Goal: Navigation & Orientation: Find specific page/section

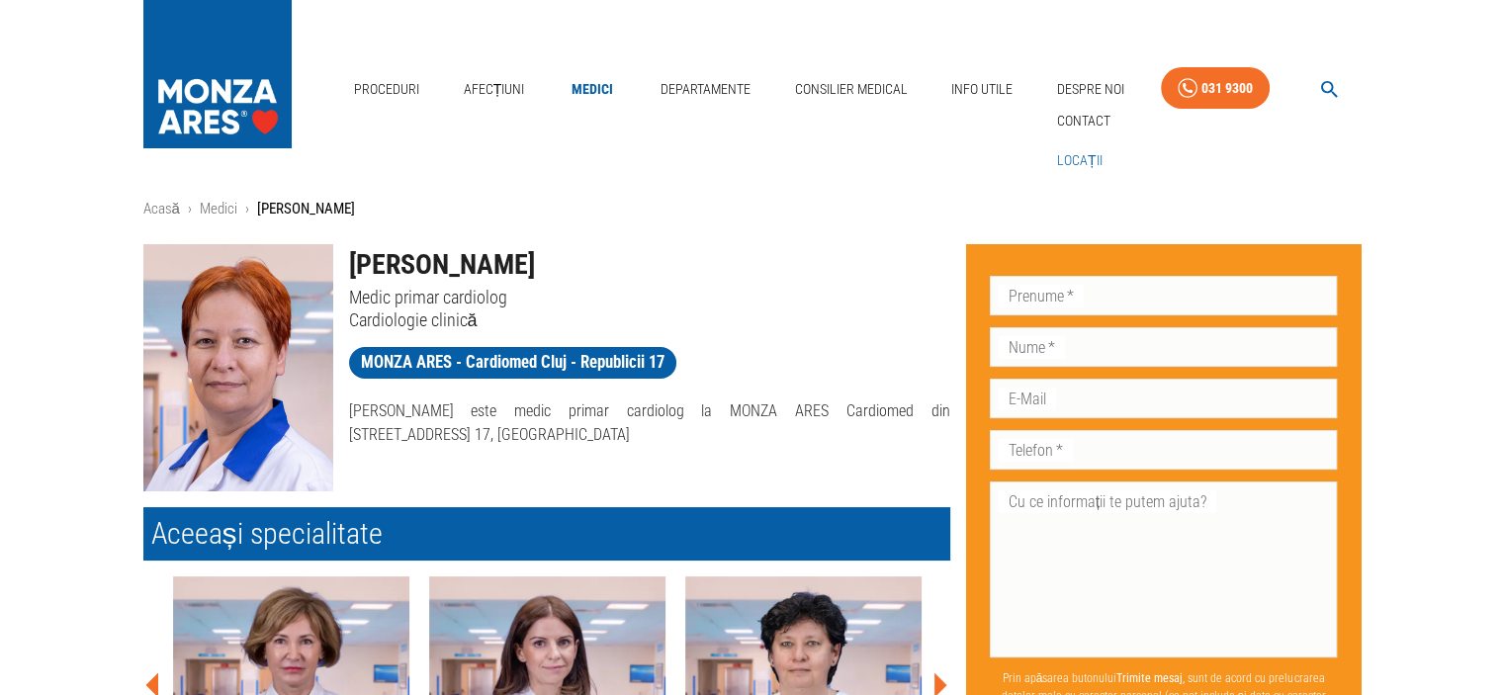
click at [1083, 157] on link "Locații" at bounding box center [1079, 160] width 53 height 33
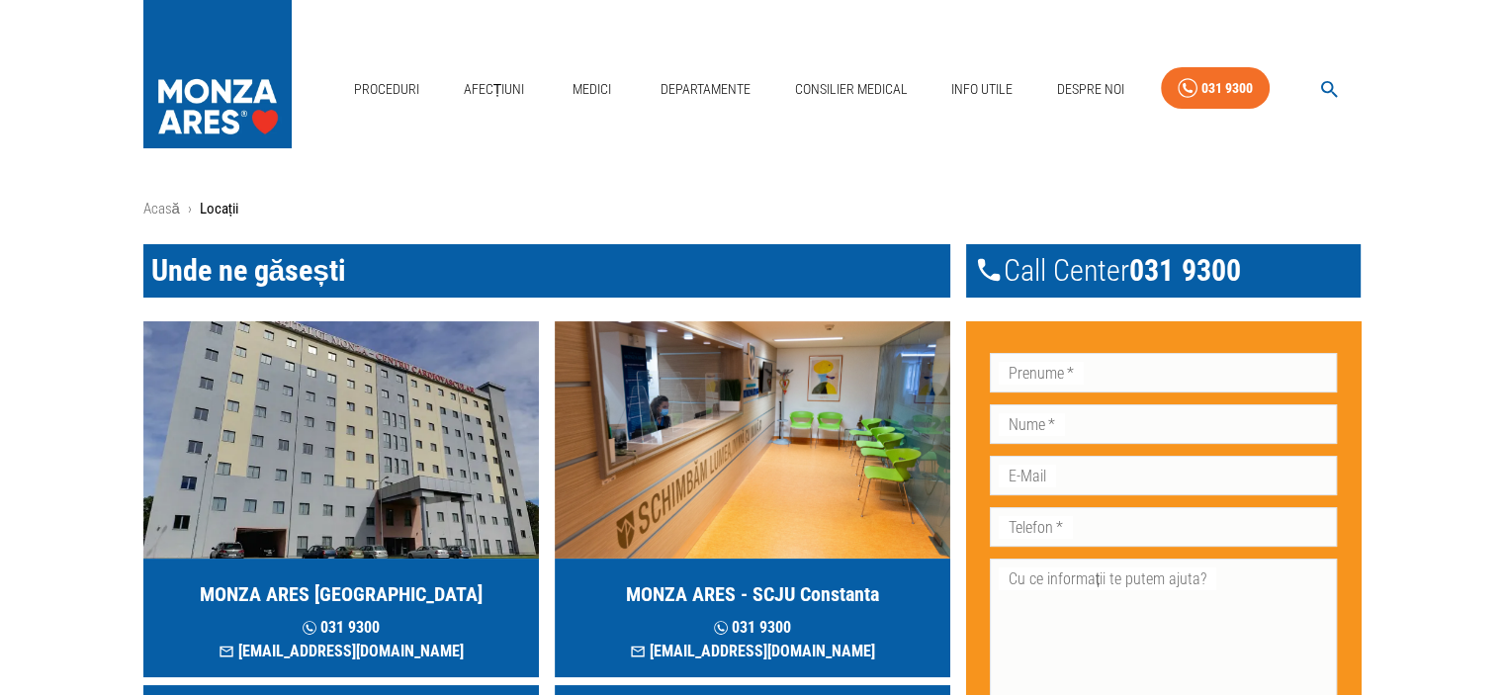
click at [866, 450] on img "button" at bounding box center [753, 439] width 396 height 237
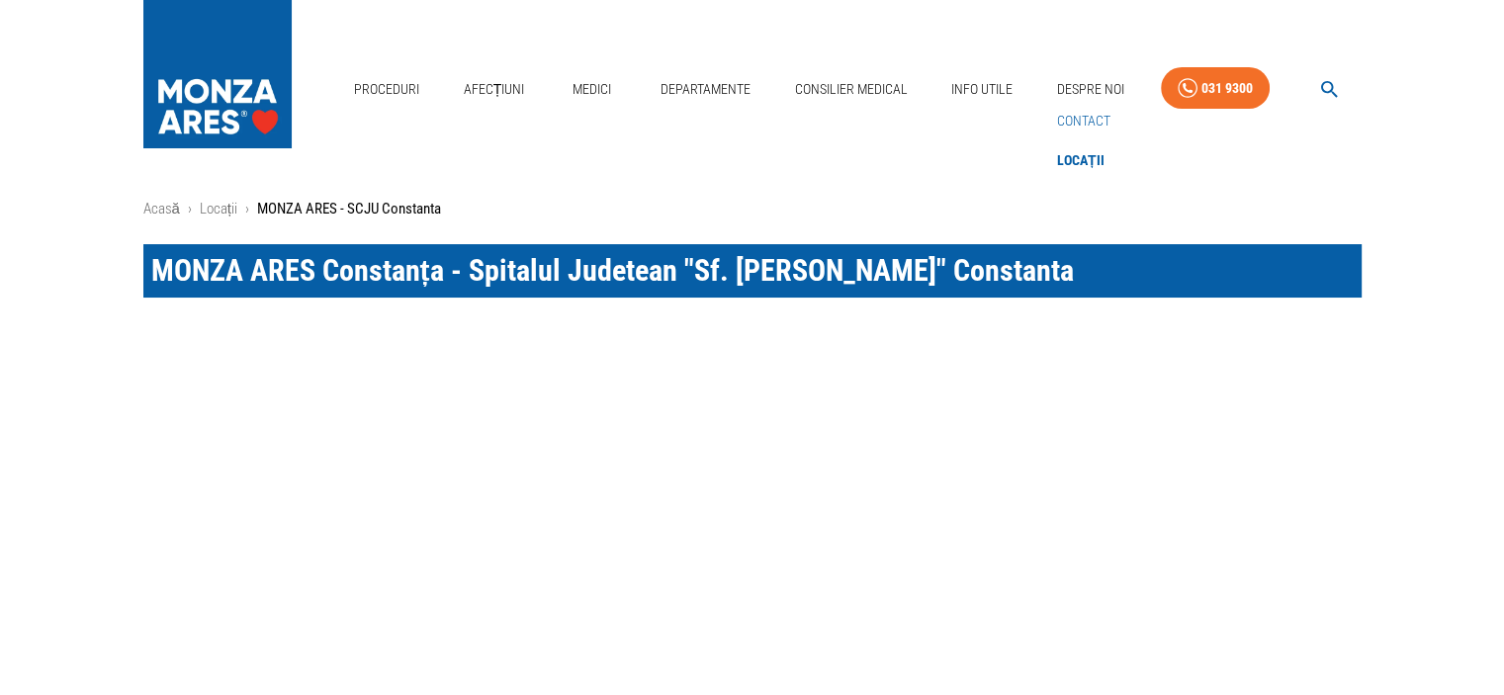
click at [1076, 118] on link "Contact" at bounding box center [1083, 121] width 61 height 33
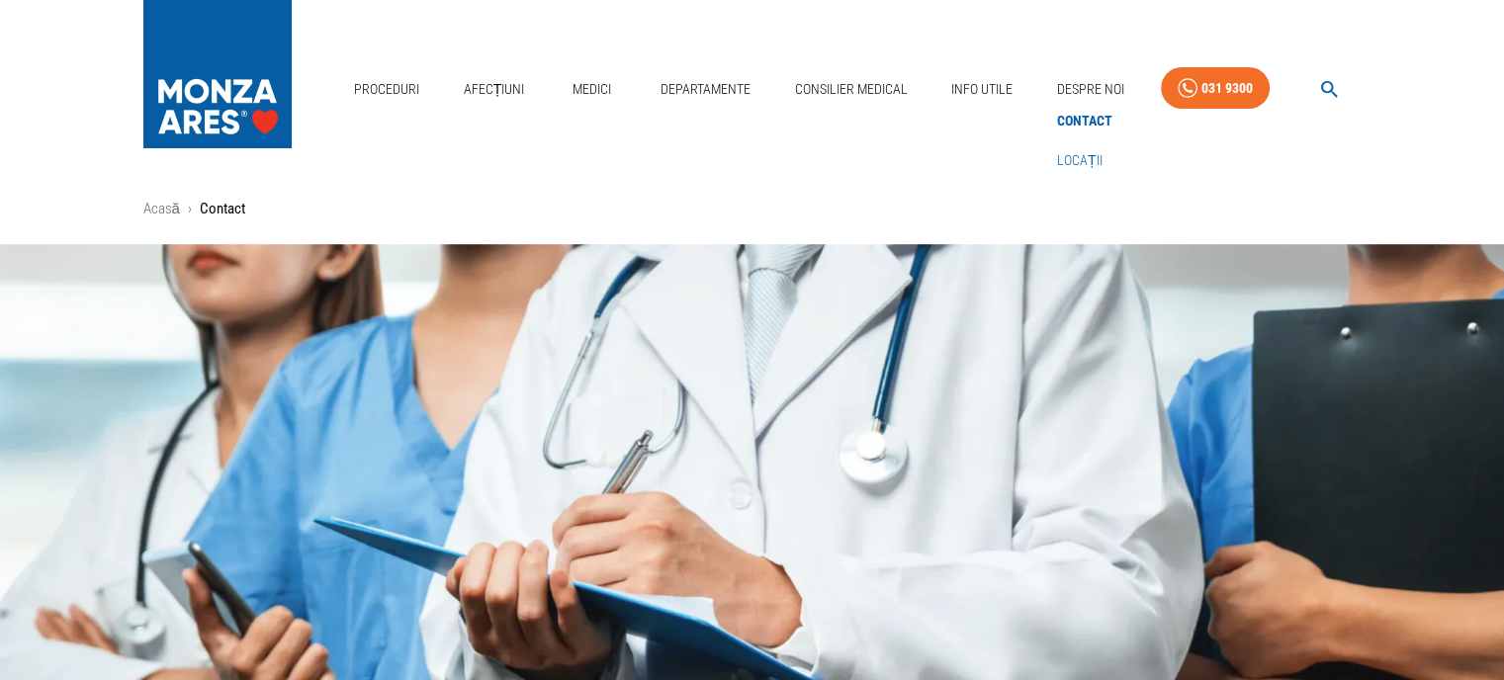
click at [1080, 160] on link "Locații" at bounding box center [1079, 160] width 53 height 33
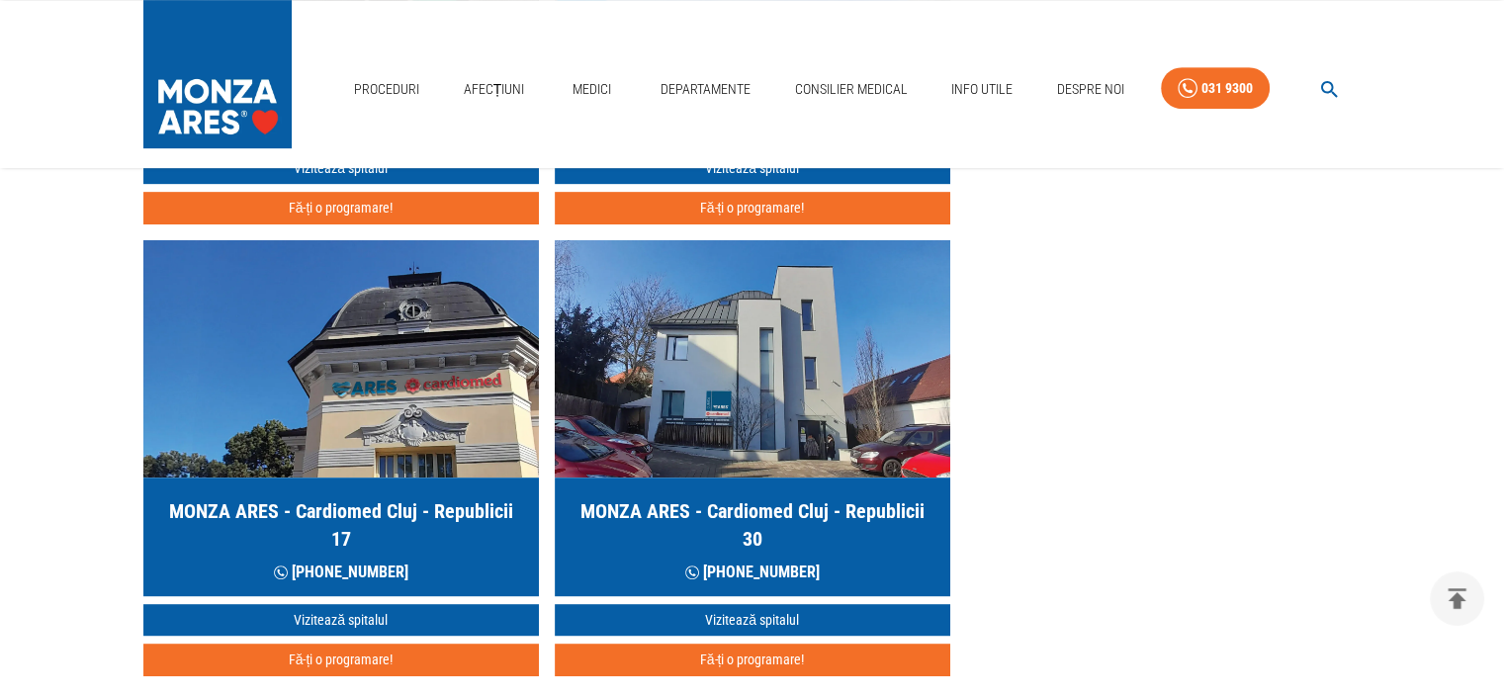
scroll to position [1067, 0]
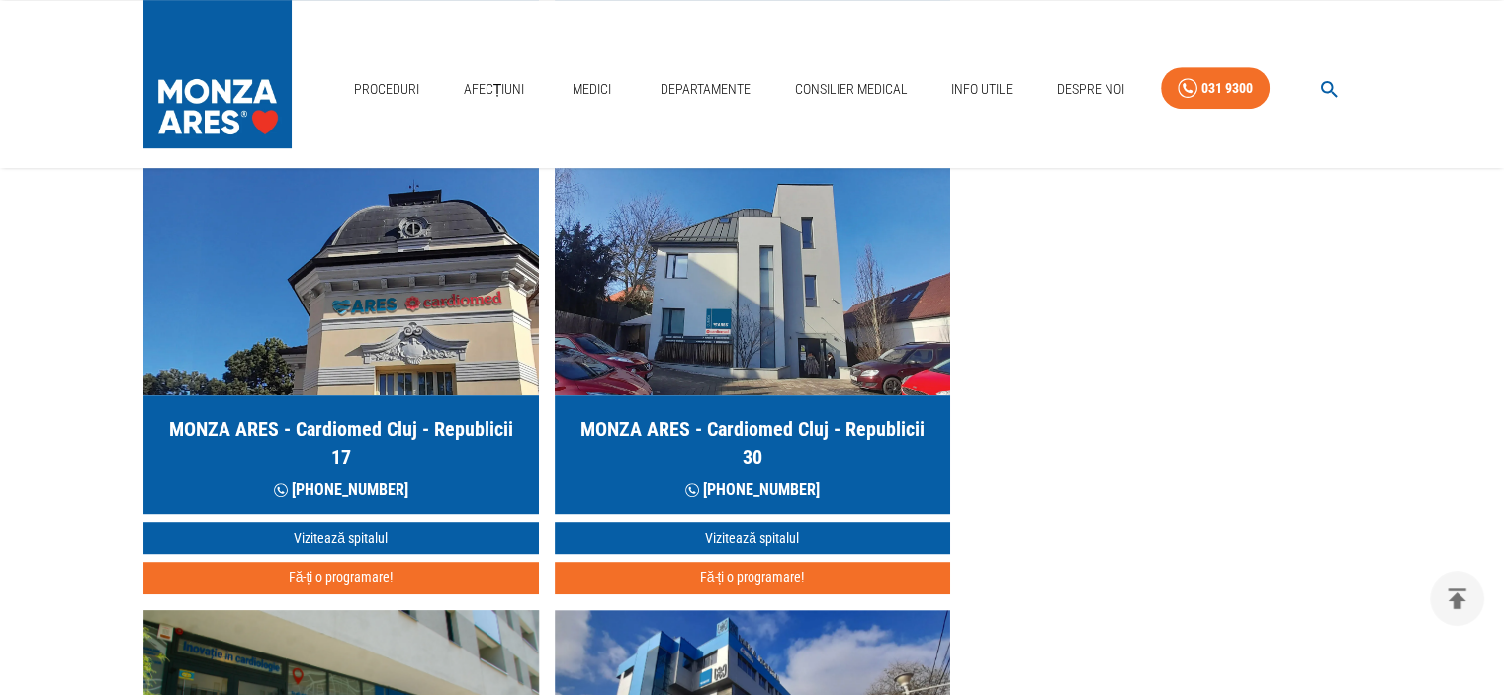
click at [823, 342] on img "button" at bounding box center [753, 276] width 396 height 237
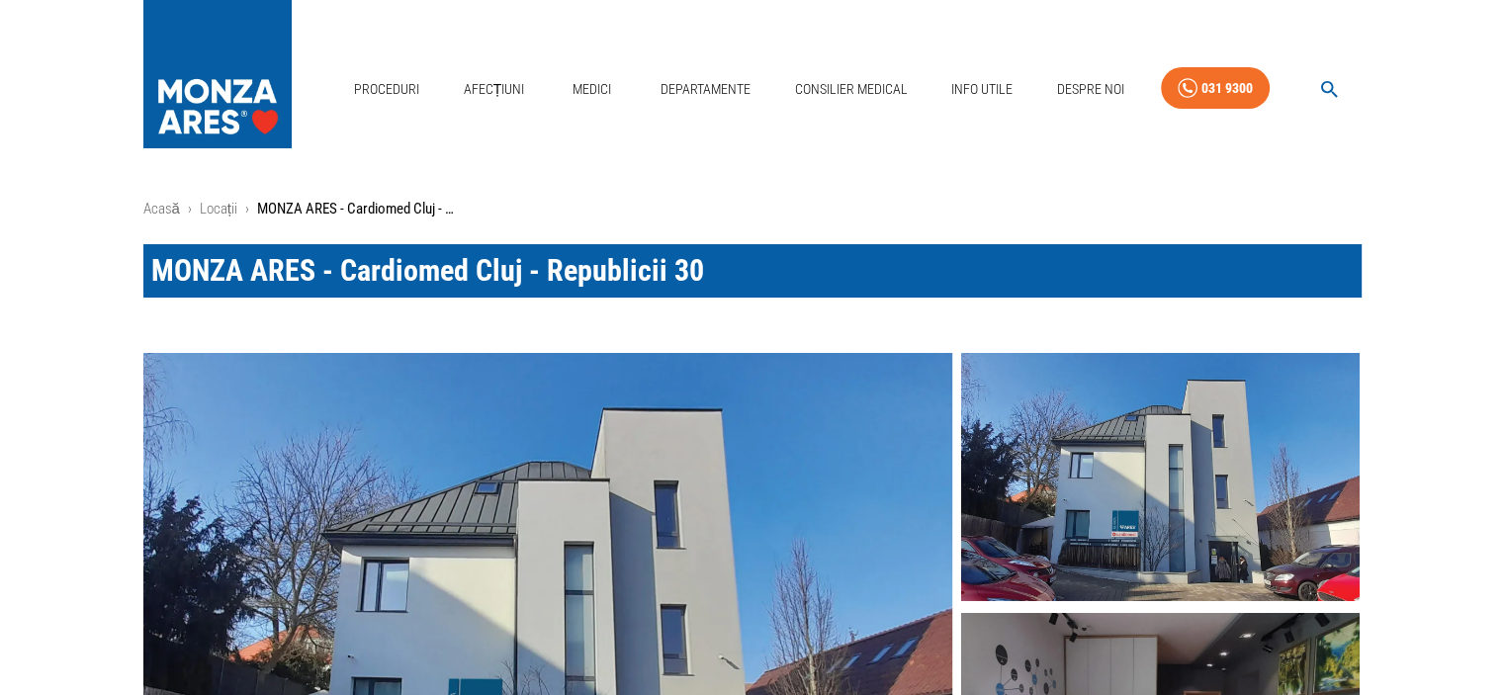
click at [1139, 529] on img at bounding box center [1160, 477] width 399 height 249
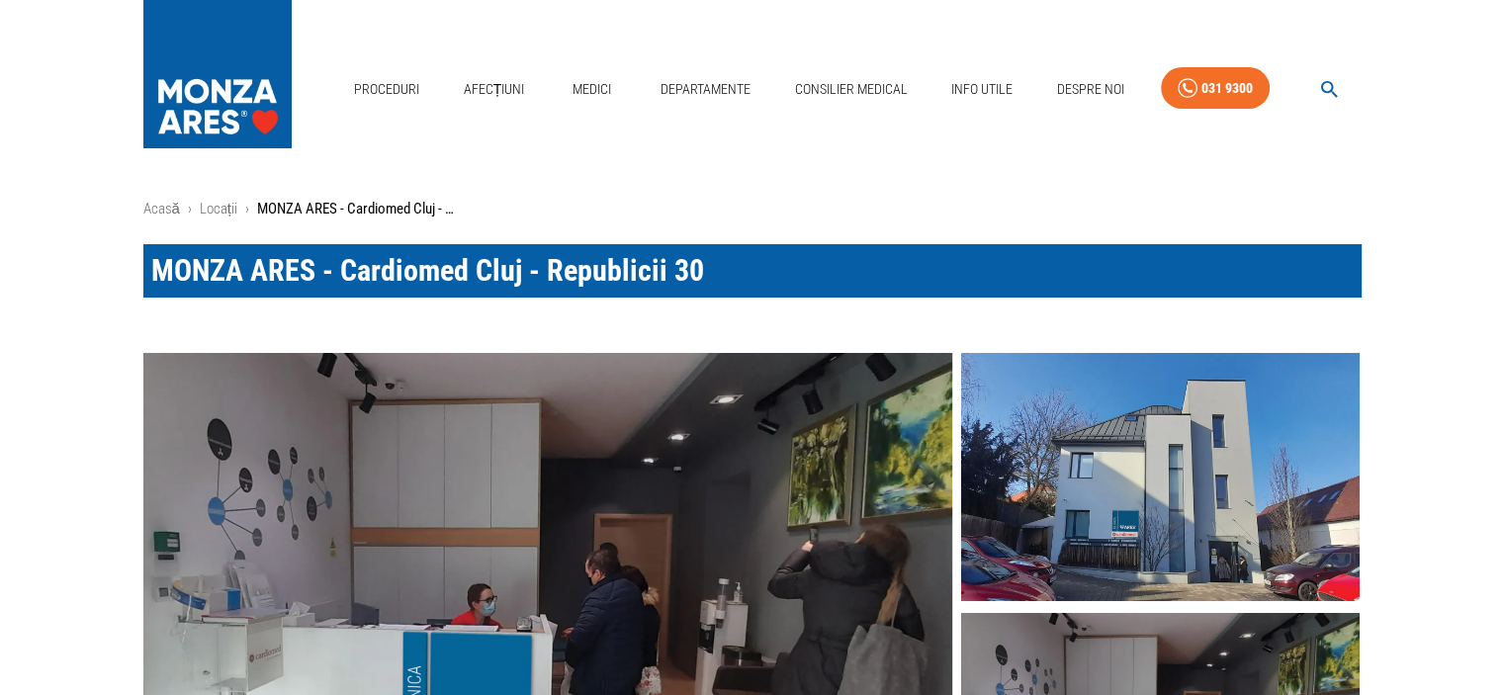
click at [1139, 529] on img at bounding box center [1160, 477] width 399 height 249
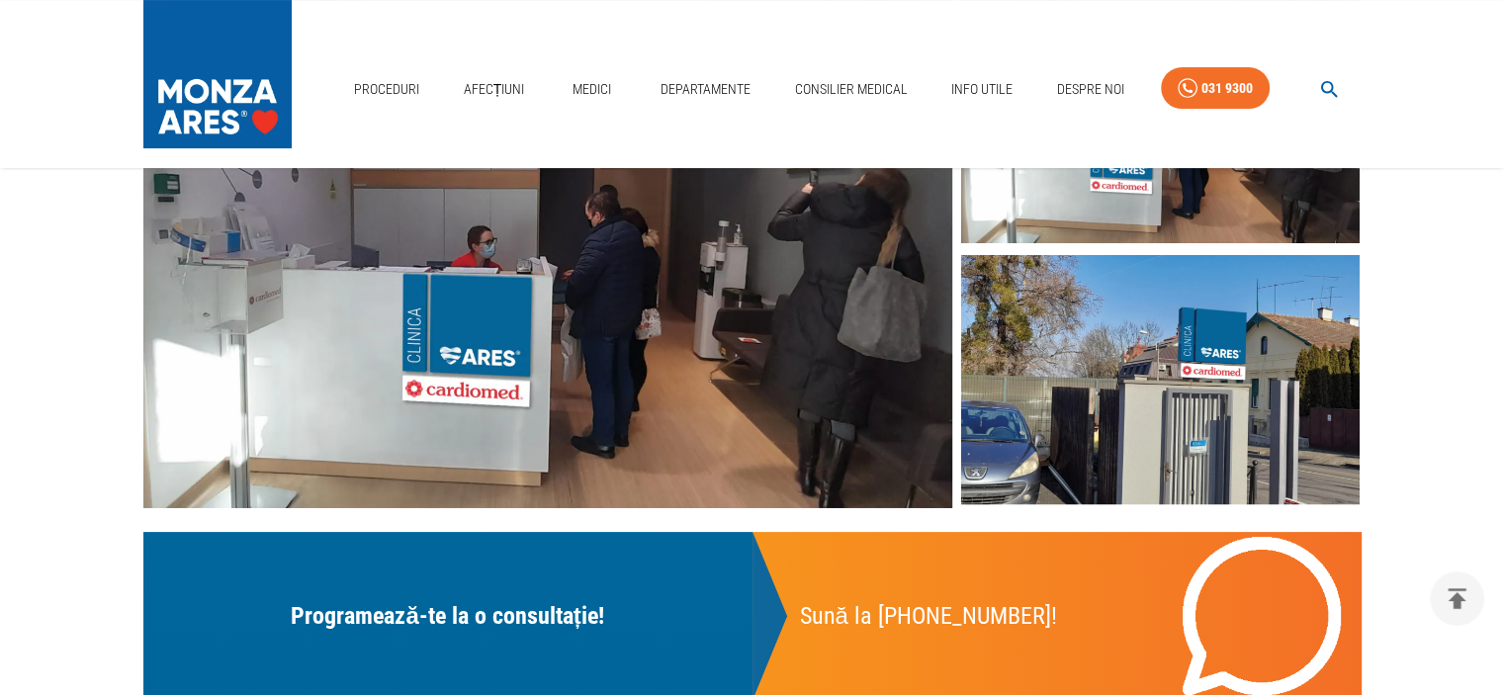
scroll to position [1385, 0]
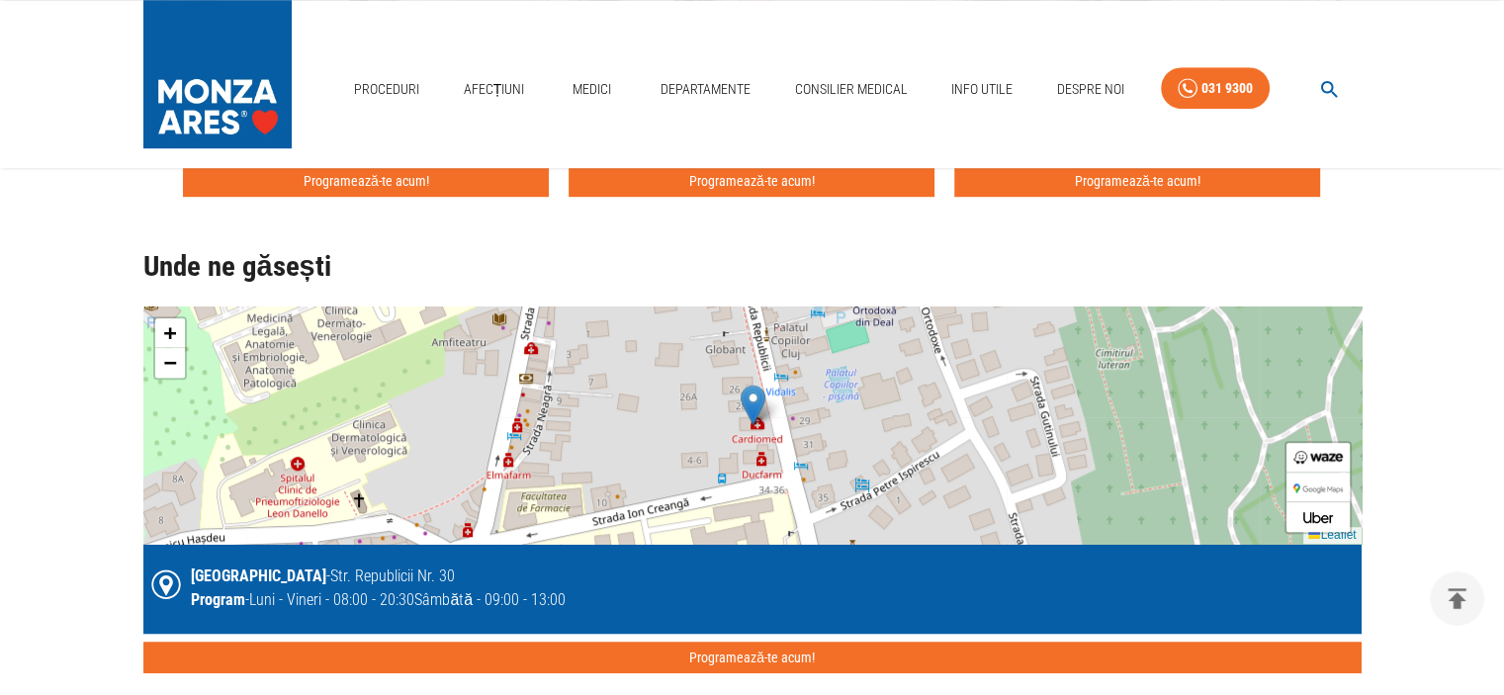
click at [759, 429] on div "+ − Leaflet" at bounding box center [752, 425] width 1218 height 237
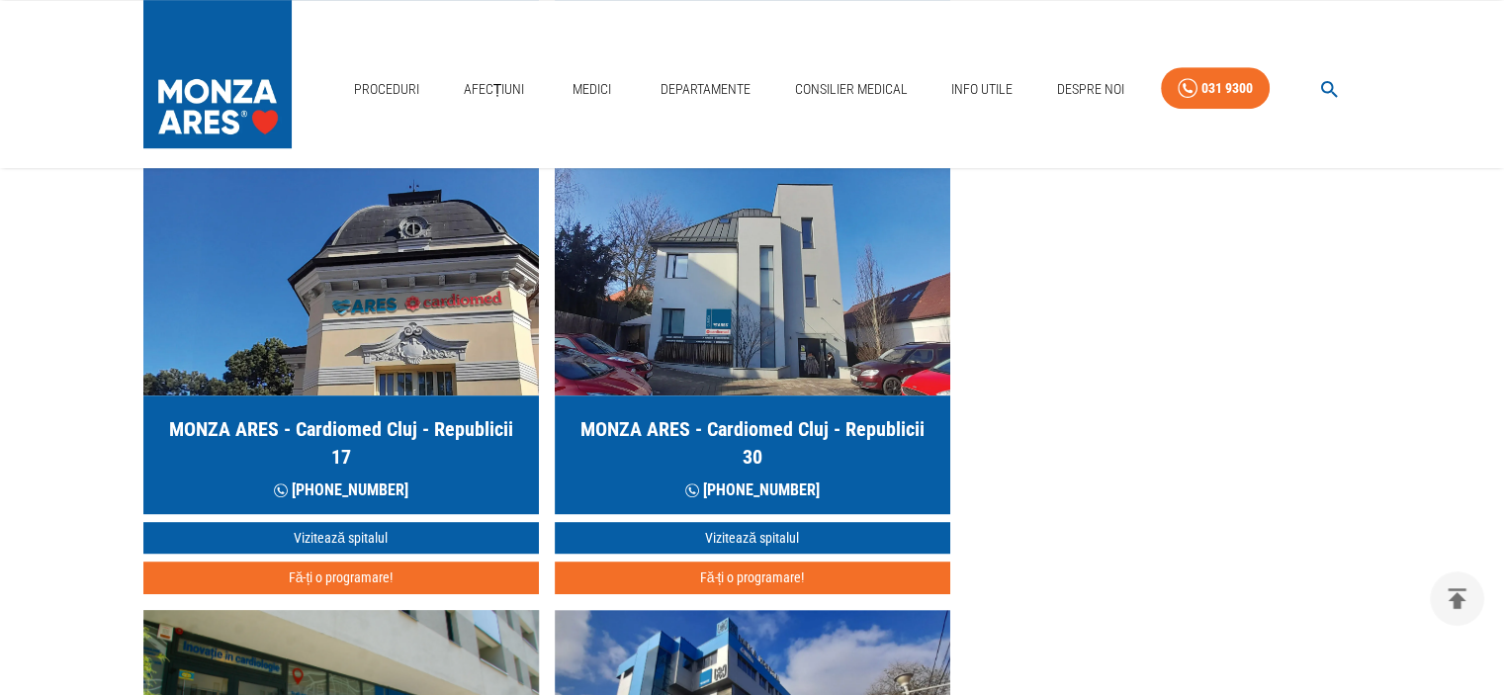
click at [453, 427] on h5 "MONZA ARES - Cardiomed Cluj - Republicii 17" at bounding box center [341, 442] width 364 height 55
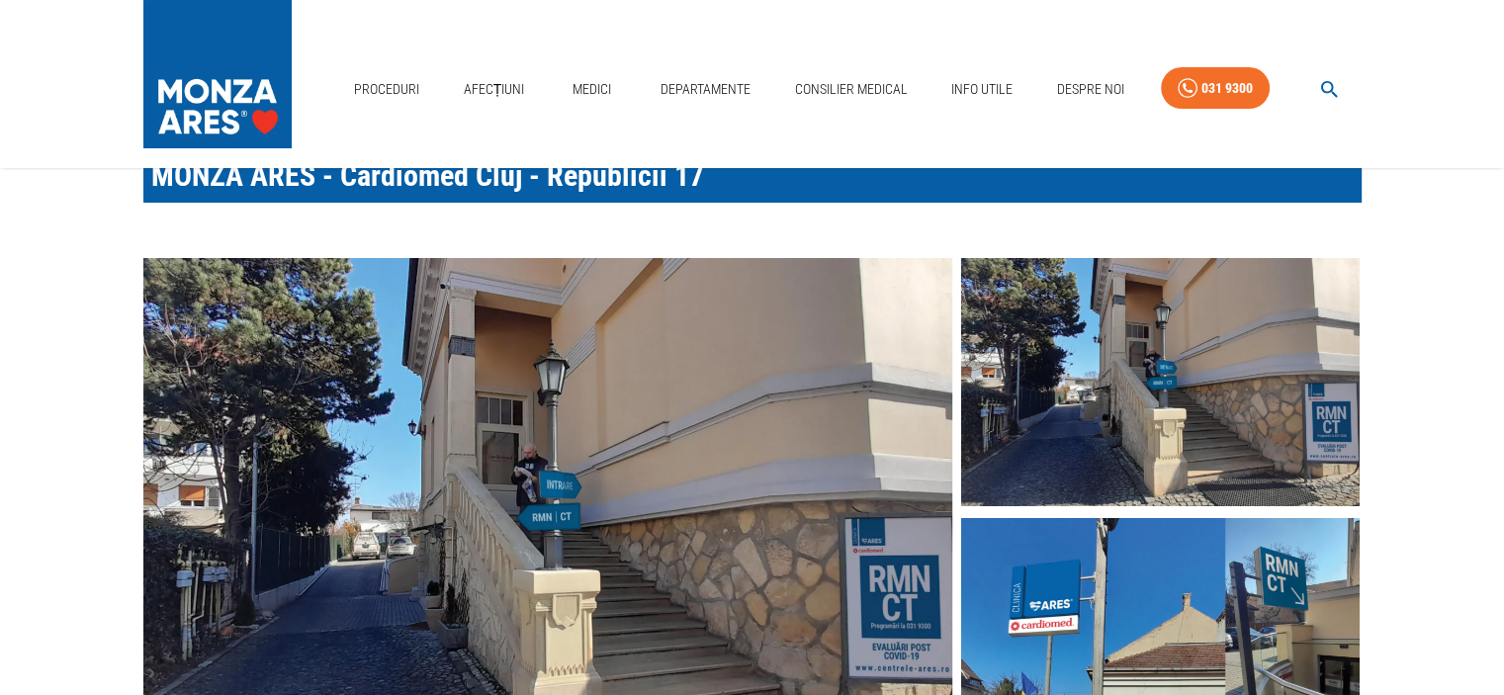
scroll to position [59, 0]
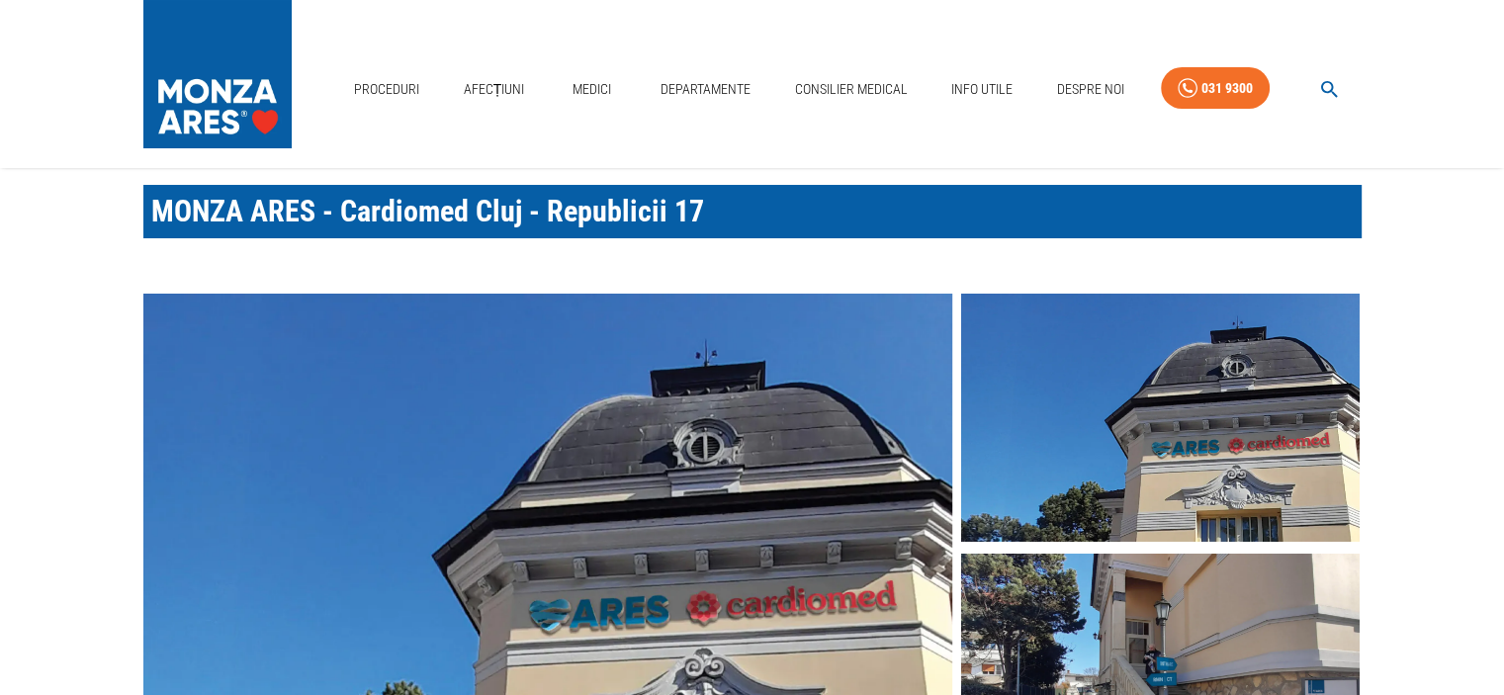
click at [1154, 450] on img at bounding box center [1160, 418] width 399 height 249
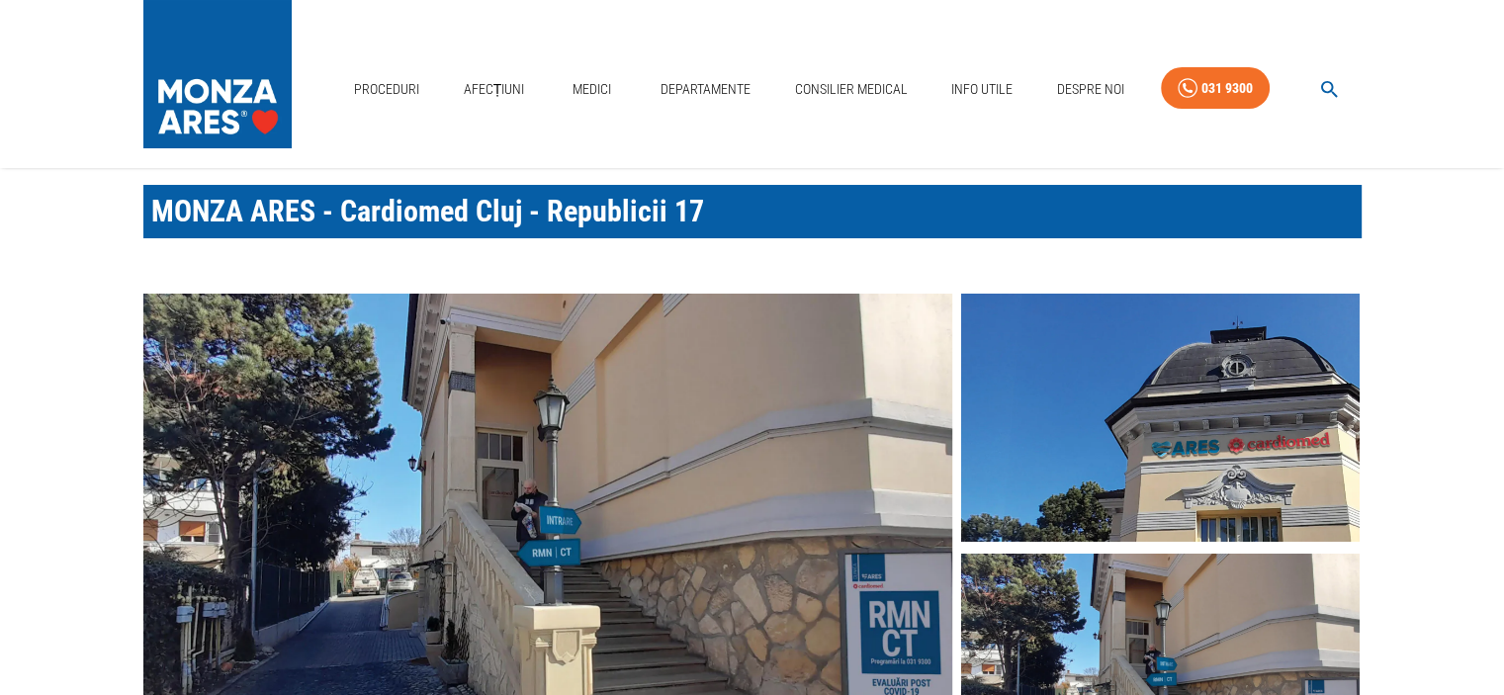
click at [1153, 450] on img at bounding box center [1160, 418] width 399 height 249
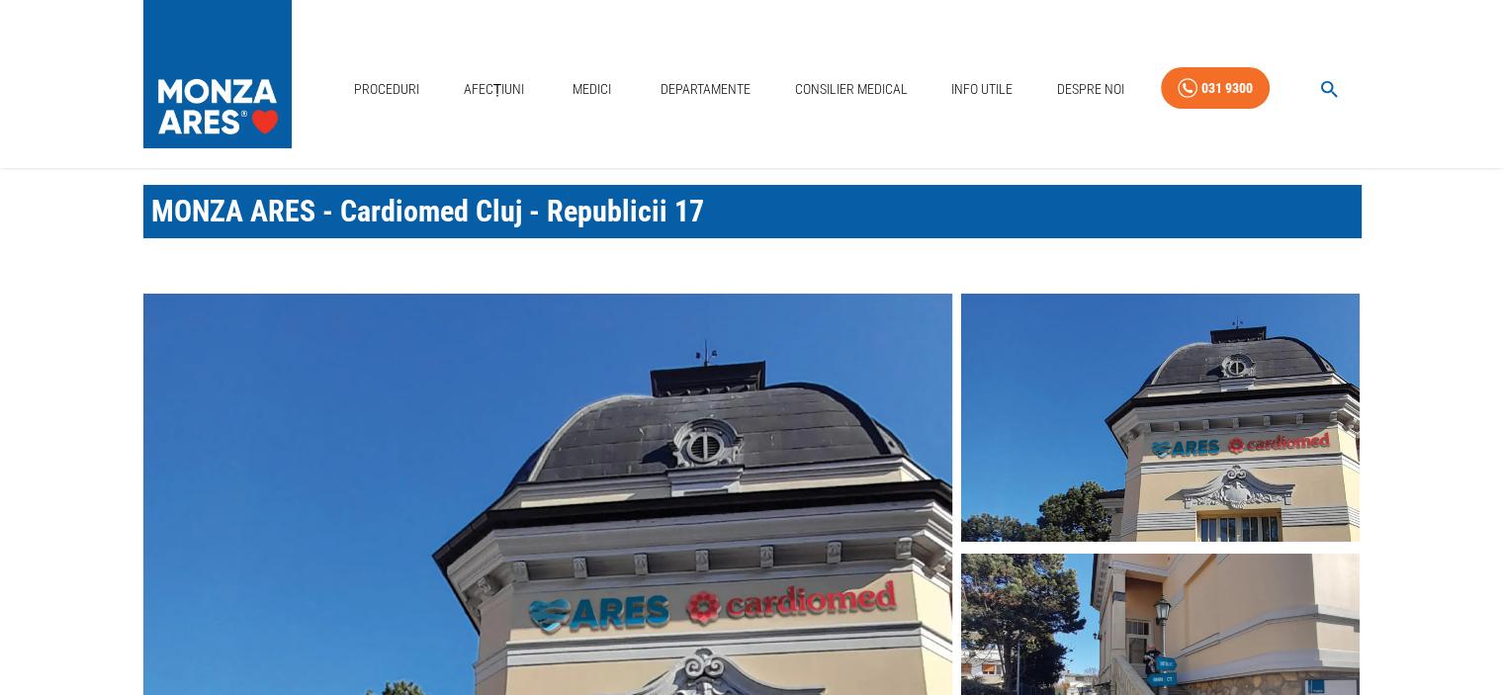
click at [1153, 450] on img at bounding box center [1160, 418] width 399 height 249
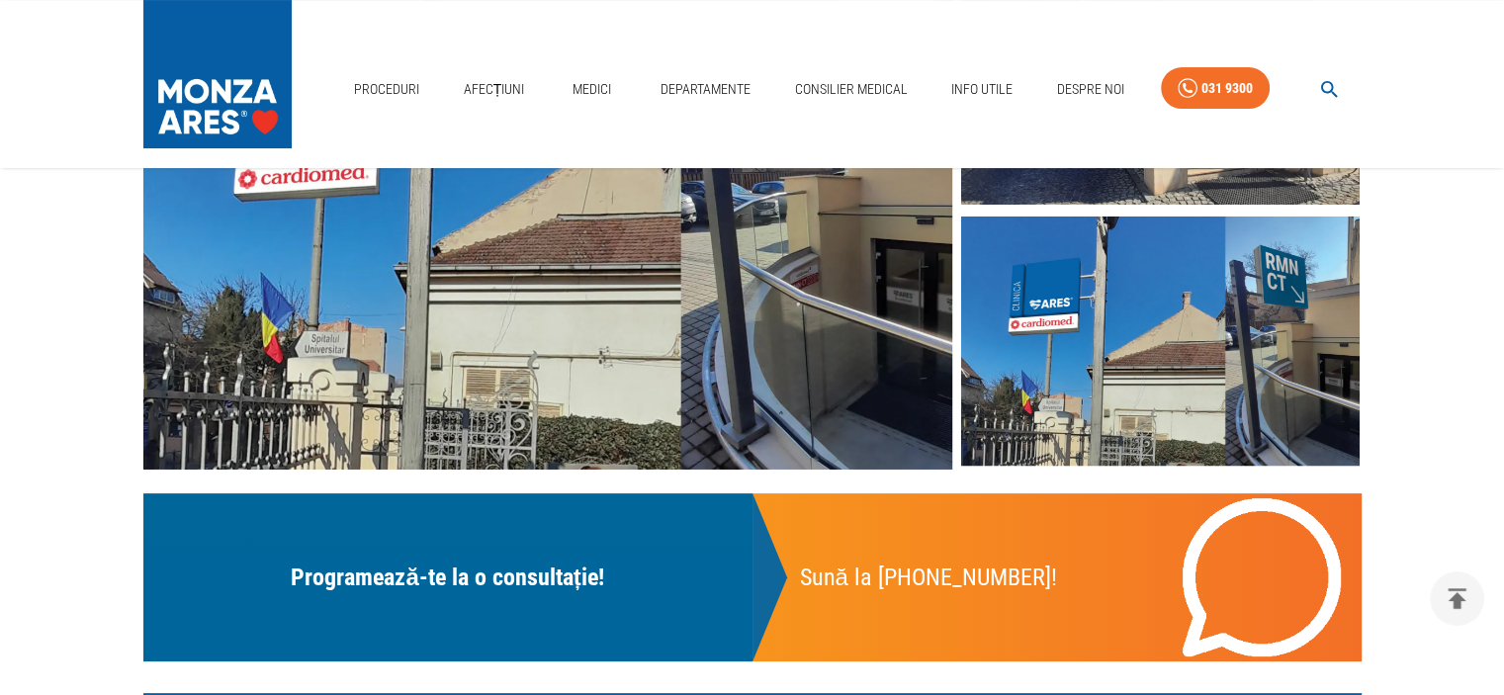
scroll to position [455, 0]
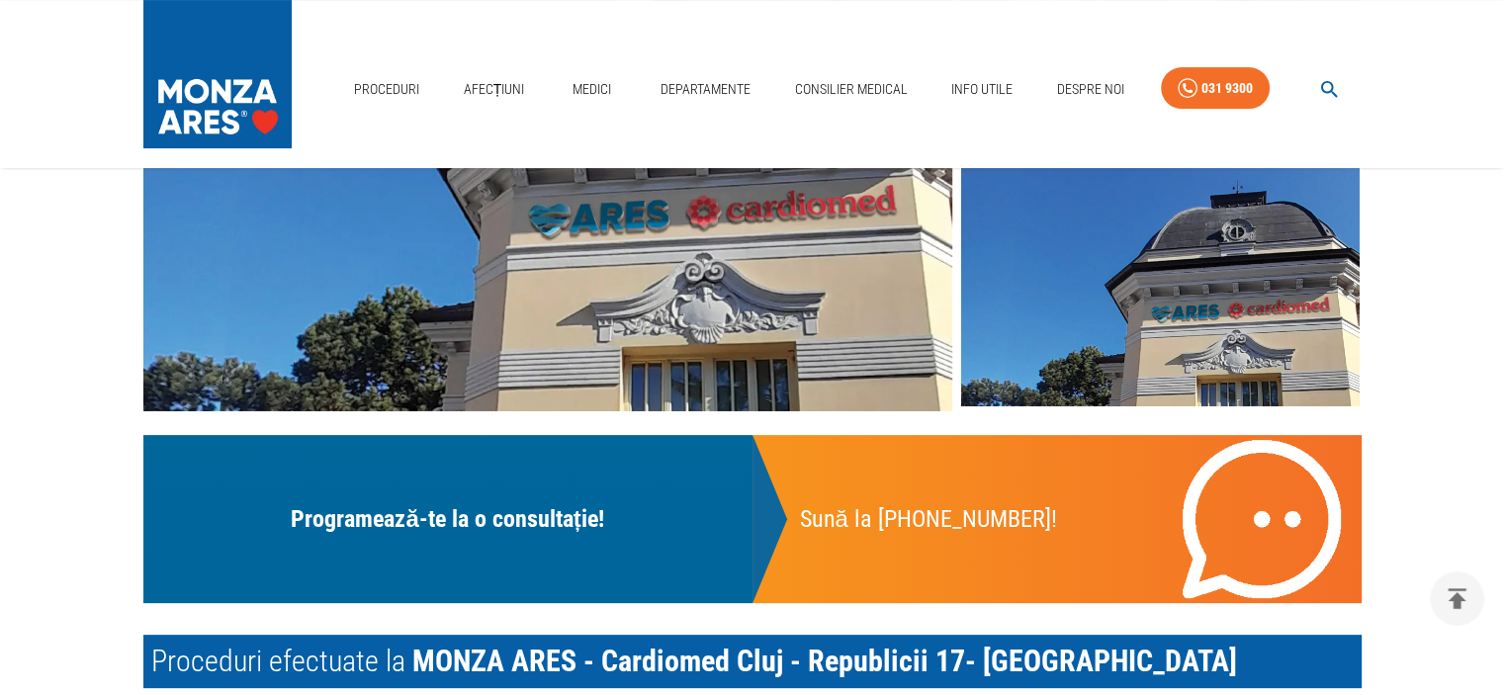
scroll to position [1067, 0]
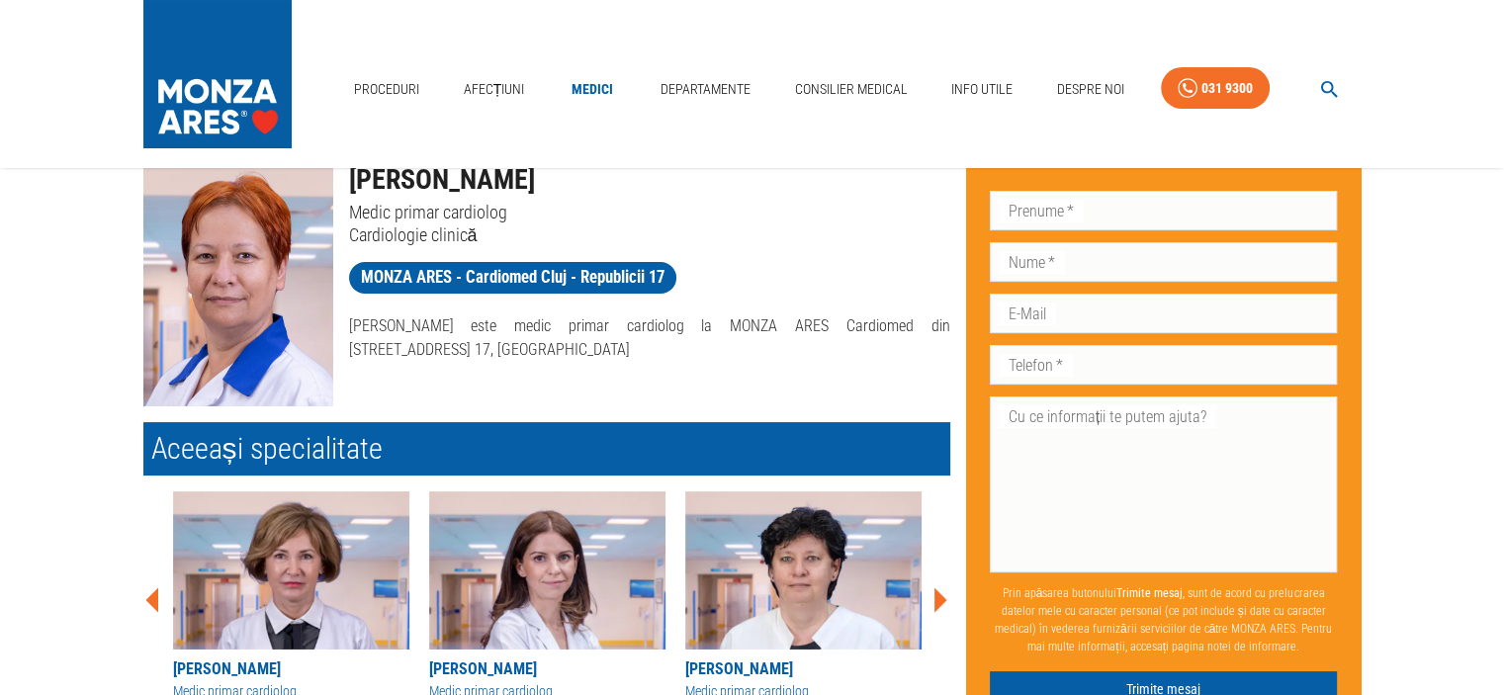
scroll to position [89, 0]
